Goal: Information Seeking & Learning: Learn about a topic

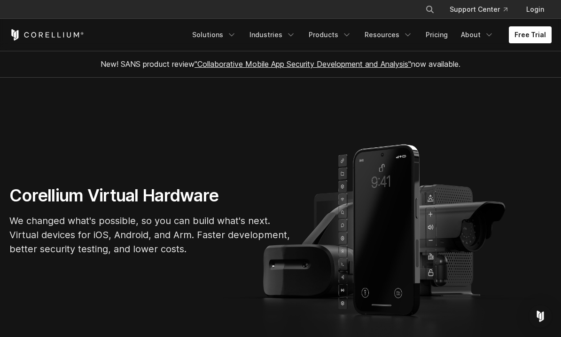
click at [389, 42] on link "Resources" at bounding box center [388, 34] width 59 height 17
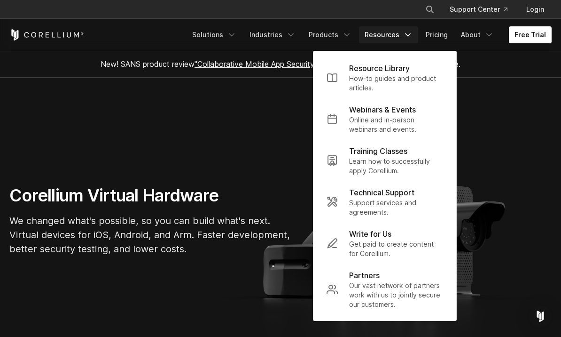
click at [392, 74] on p "How-to guides and product articles." at bounding box center [396, 83] width 94 height 19
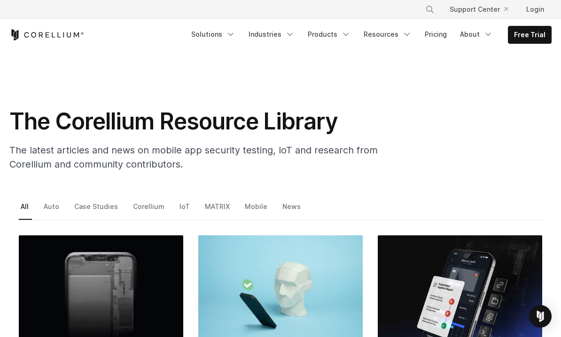
click at [256, 208] on link "Mobile" at bounding box center [257, 210] width 28 height 20
click at [401, 37] on link "Resources" at bounding box center [387, 34] width 59 height 17
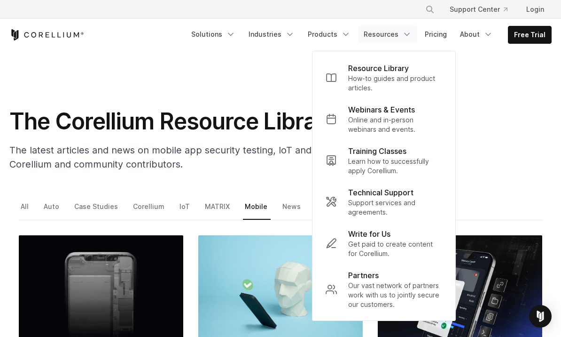
click at [389, 79] on p "How-to guides and product articles." at bounding box center [395, 83] width 94 height 19
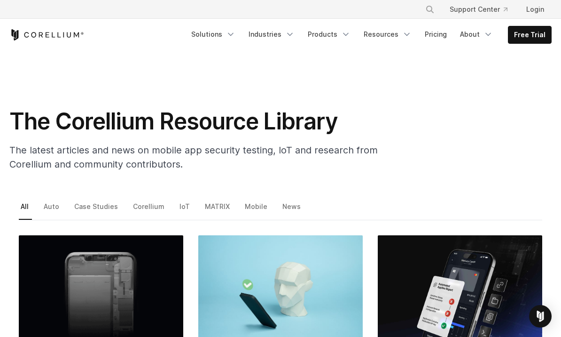
click at [481, 12] on link "Support Center" at bounding box center [478, 9] width 73 height 17
